Goal: Understand process/instructions

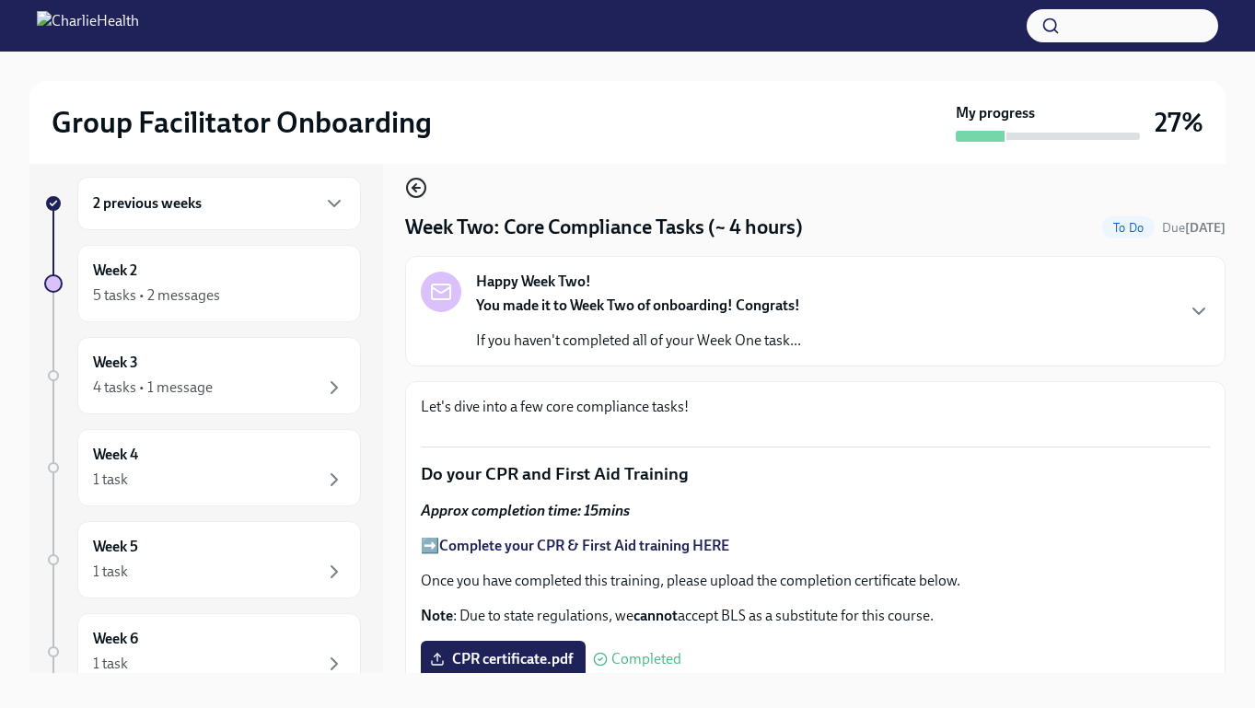
click at [418, 183] on icon "button" at bounding box center [416, 188] width 22 height 22
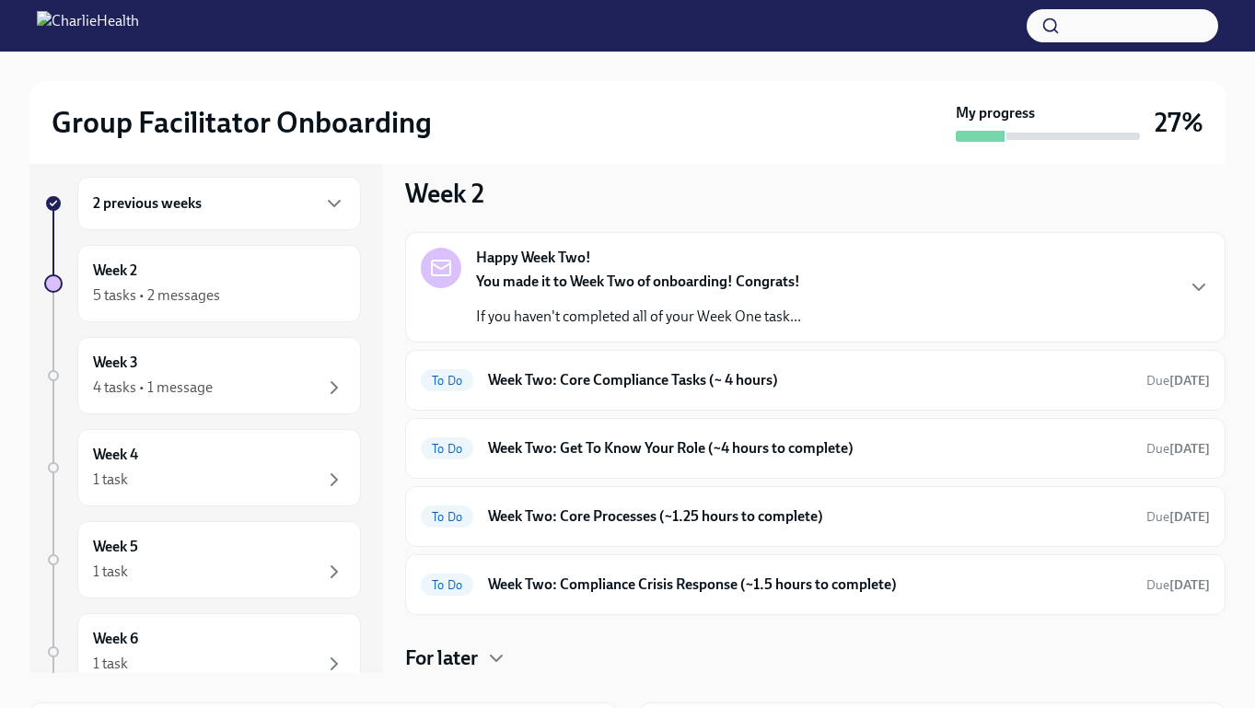
scroll to position [56, 0]
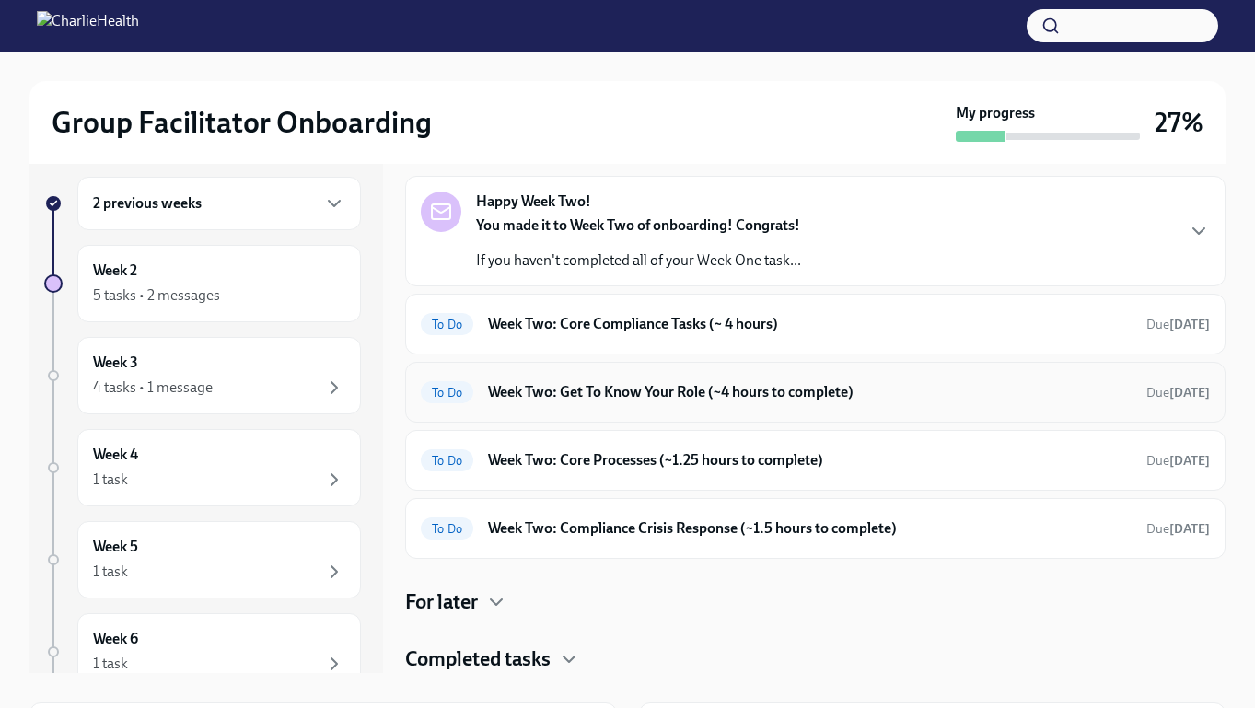
click at [678, 402] on div "To Do Week Two: Get To Know Your Role (~4 hours to complete) Due in 5 days" at bounding box center [815, 391] width 789 height 29
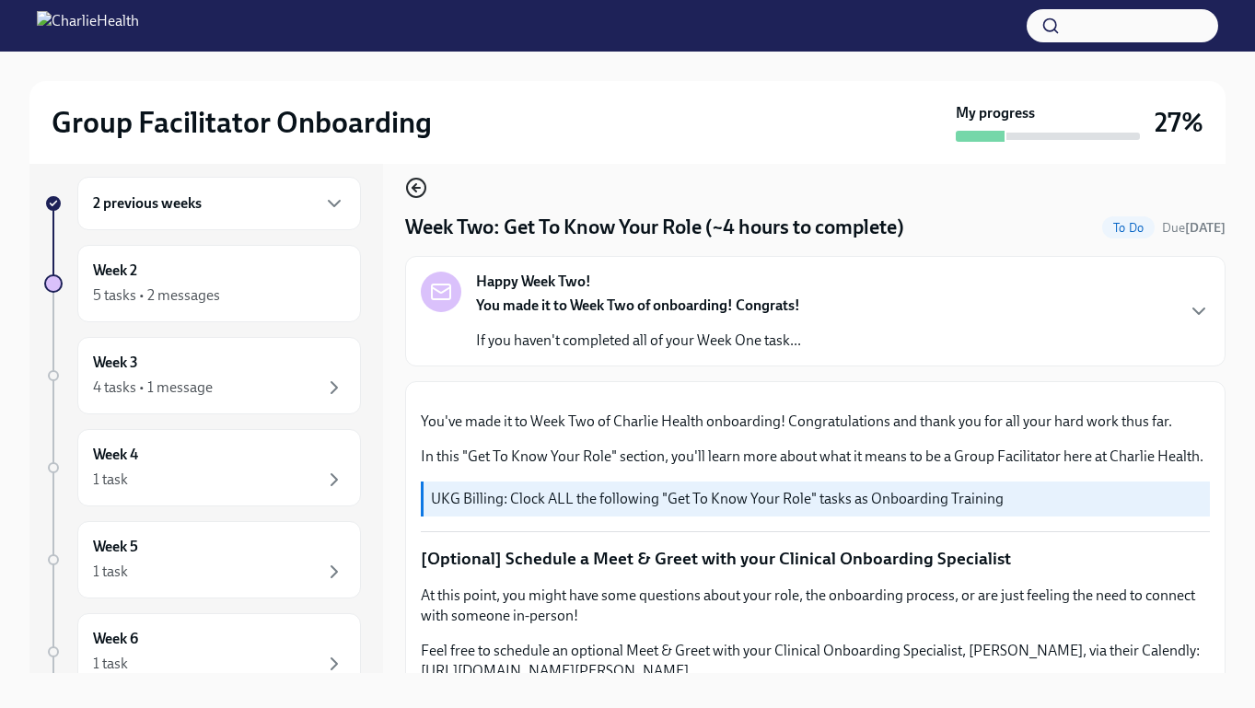
click at [413, 188] on icon "button" at bounding box center [415, 188] width 7 height 0
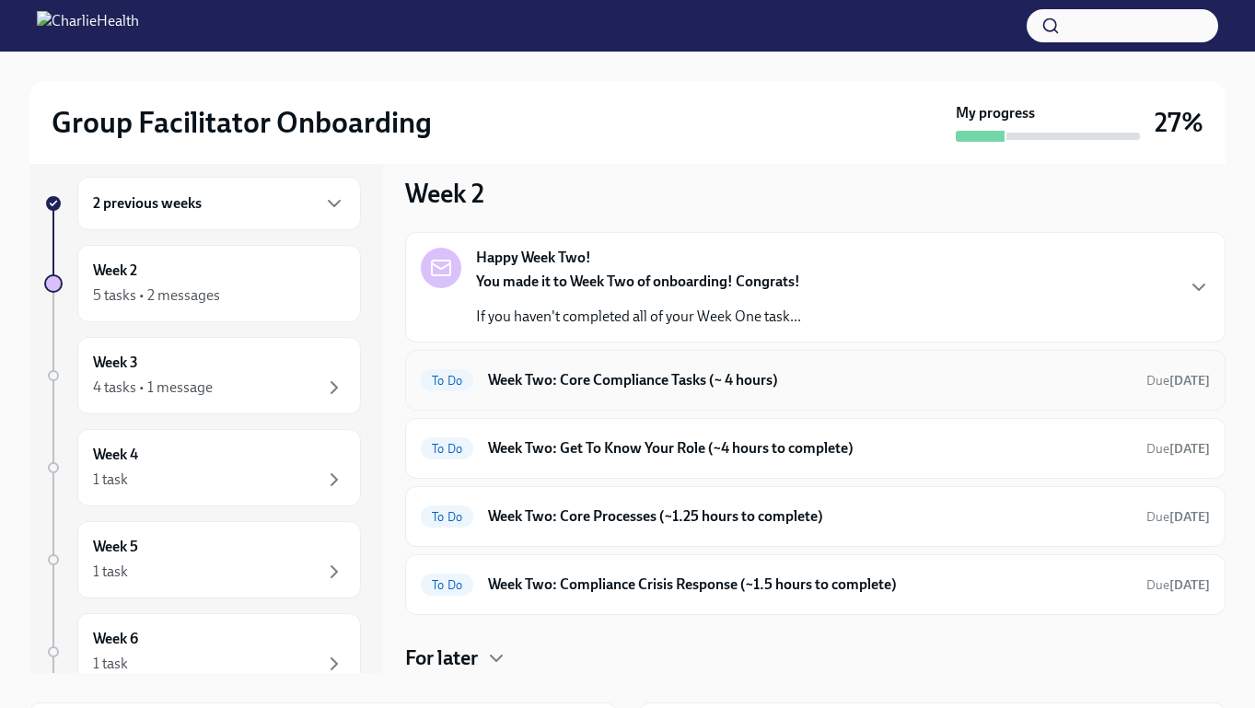
click at [768, 384] on h6 "Week Two: Core Compliance Tasks (~ 4 hours)" at bounding box center [810, 380] width 644 height 20
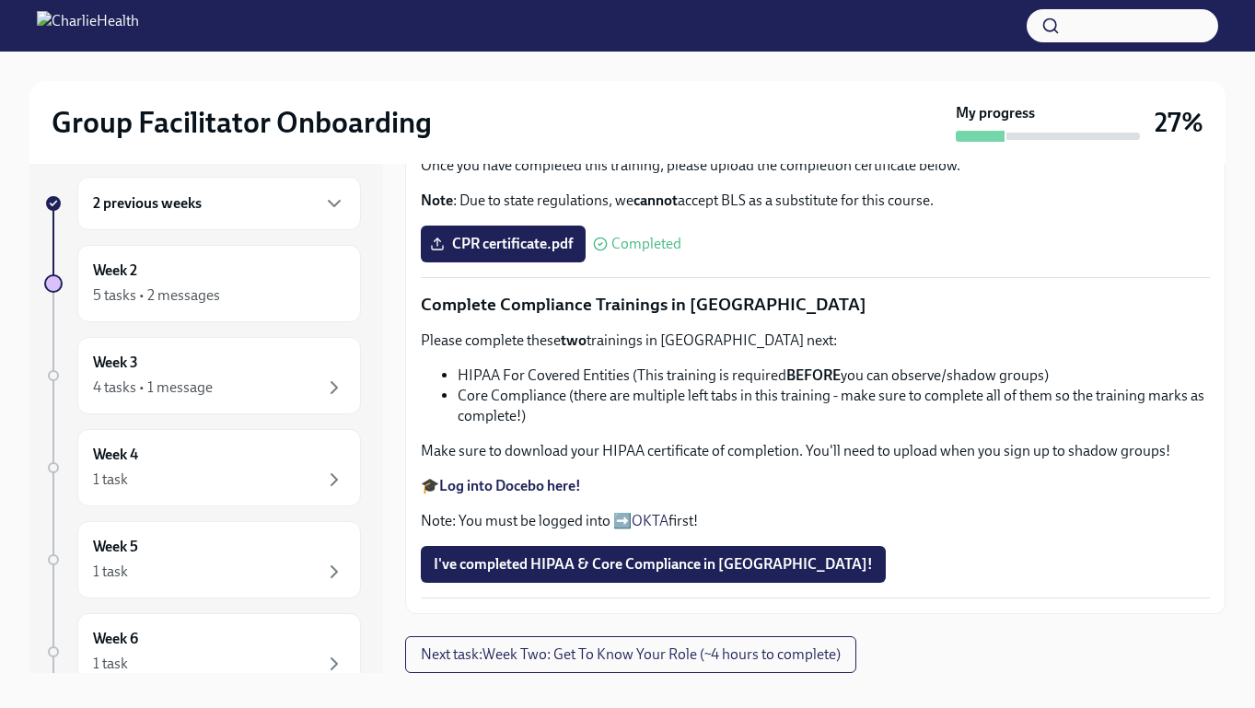
scroll to position [1205, 0]
